Goal: Book appointment/travel/reservation

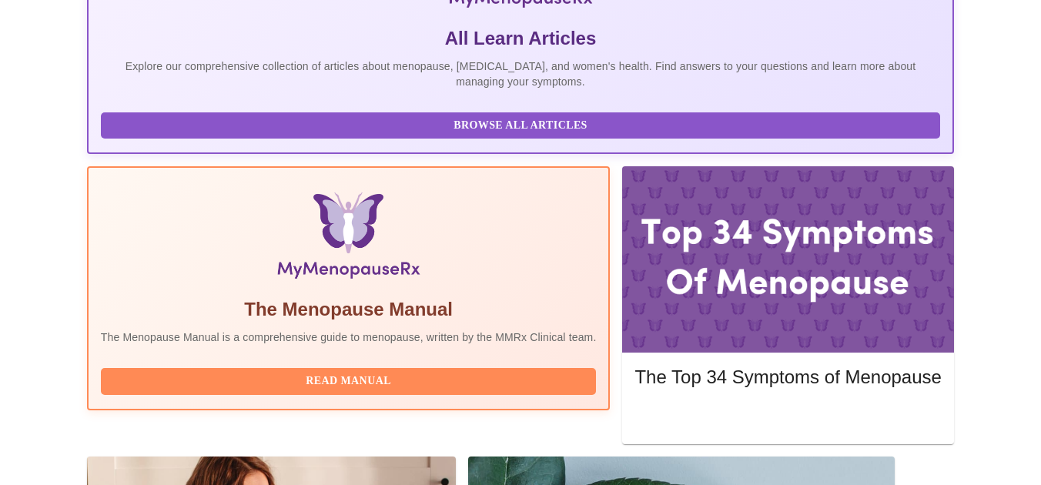
scroll to position [357, 0]
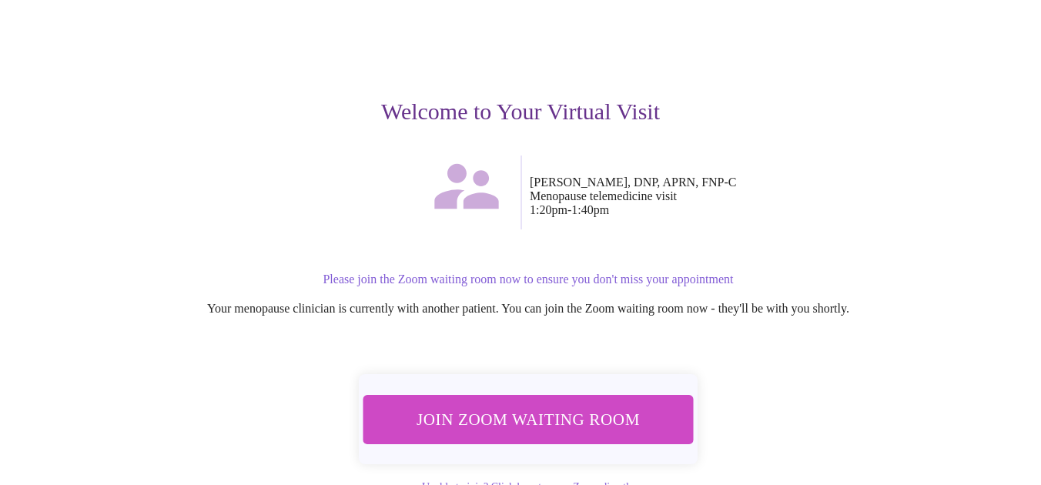
scroll to position [137, 0]
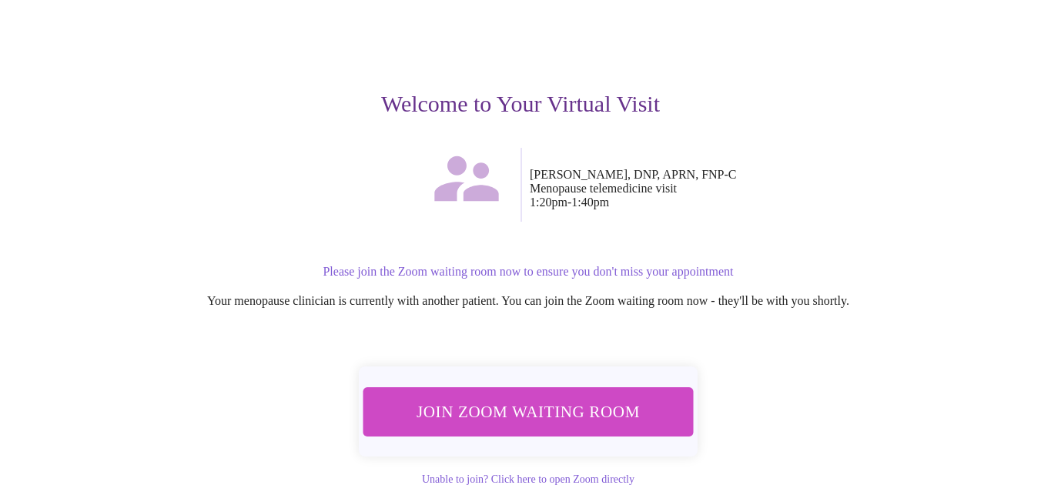
click at [568, 397] on span "Join Zoom Waiting Room" at bounding box center [528, 411] width 291 height 28
